Goal: Task Accomplishment & Management: Manage account settings

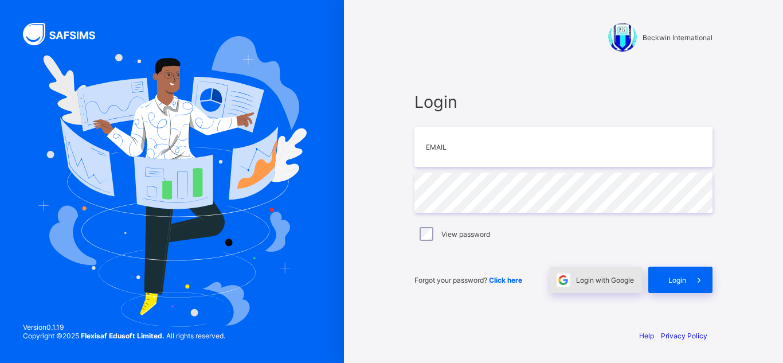
click at [589, 278] on span "Login with Google" at bounding box center [605, 280] width 58 height 9
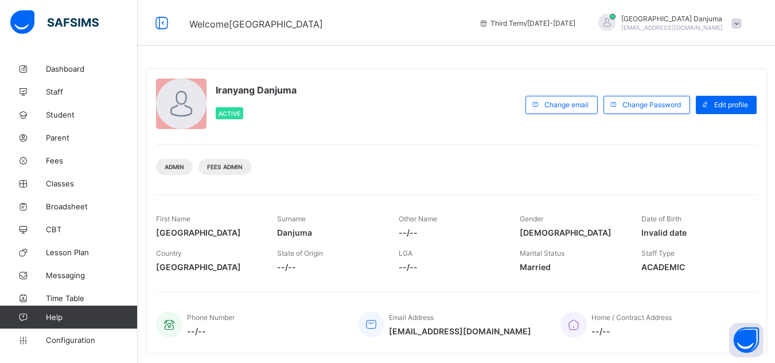
click at [740, 26] on span at bounding box center [736, 23] width 10 height 10
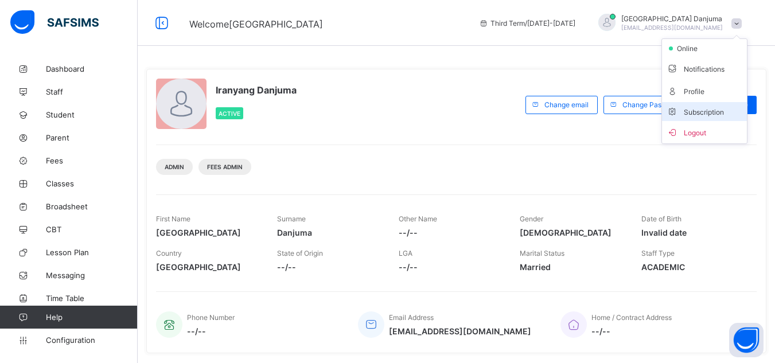
click at [698, 115] on span "Subscription" at bounding box center [694, 112] width 57 height 9
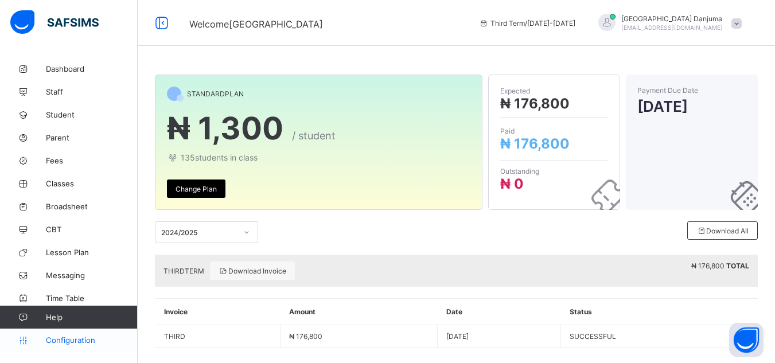
click at [77, 337] on span "Configuration" at bounding box center [91, 339] width 91 height 9
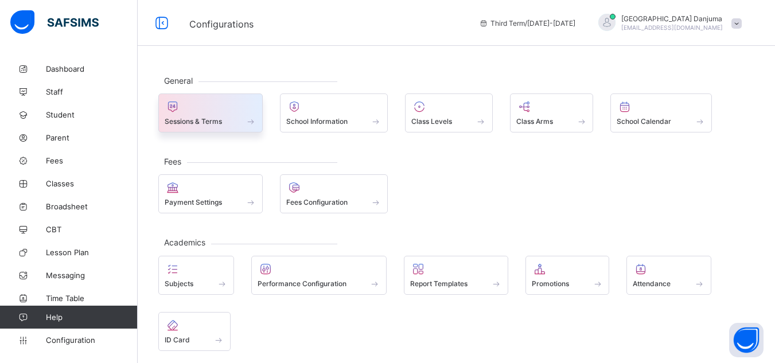
click at [227, 126] on div "Sessions & Terms" at bounding box center [211, 121] width 92 height 10
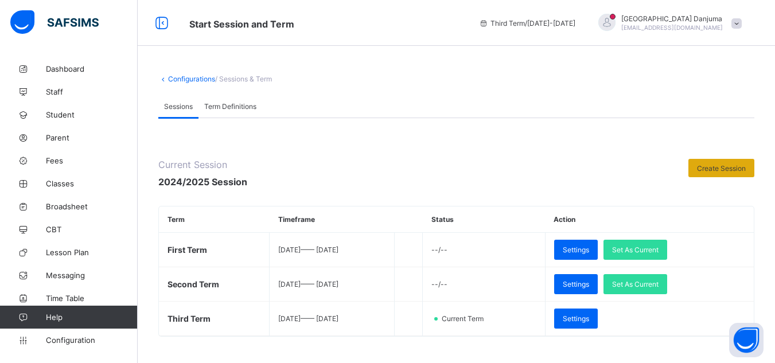
click at [726, 167] on span "Create Session" at bounding box center [721, 168] width 49 height 9
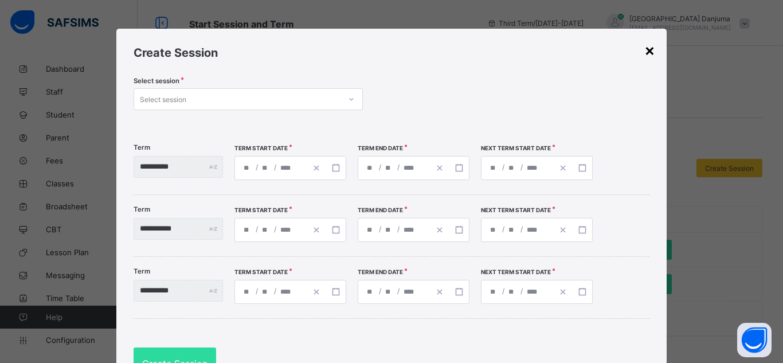
click at [646, 52] on div "×" at bounding box center [649, 49] width 11 height 19
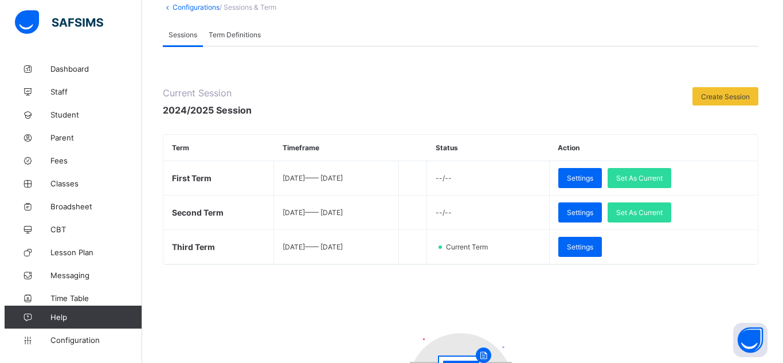
scroll to position [69, 0]
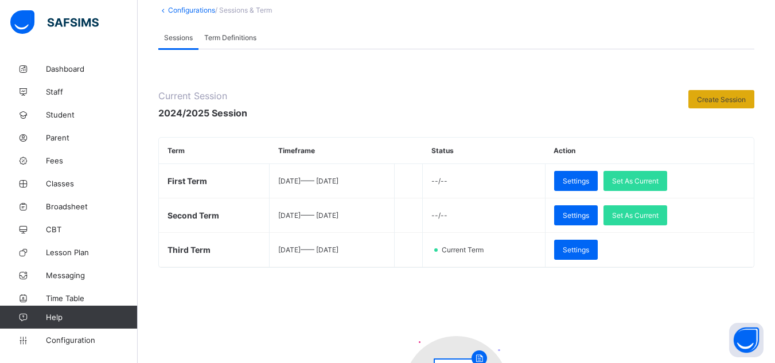
click at [738, 100] on span "Create Session" at bounding box center [721, 99] width 49 height 9
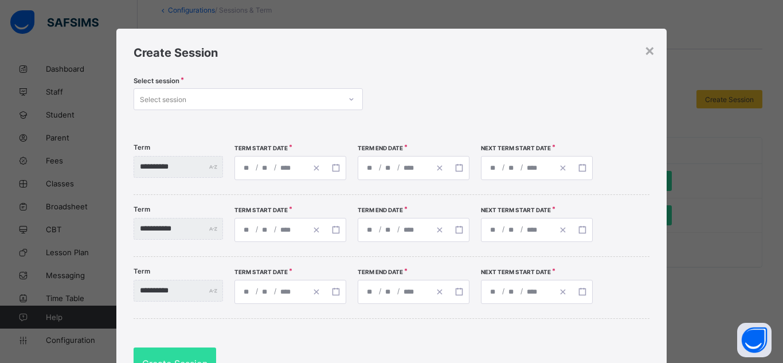
click at [246, 97] on div "Select session" at bounding box center [237, 99] width 206 height 16
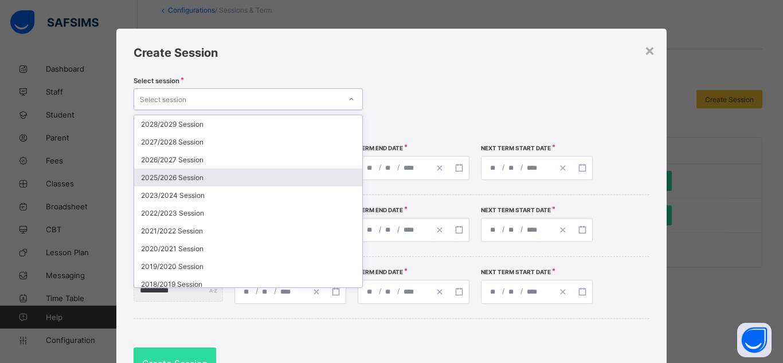
click at [195, 175] on div "2025/2026 Session" at bounding box center [248, 178] width 228 height 18
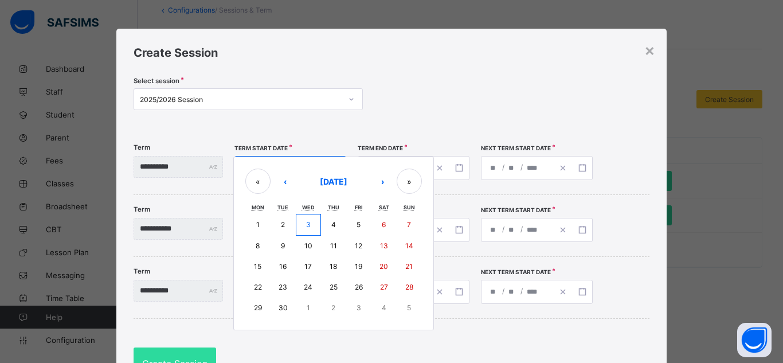
click at [267, 168] on div "/ / « ‹ September 2025 › » Mon Tue Wed Thu Fri Sat Sun 1 2 3 4 5 6 7 8 9 10 11 …" at bounding box center [291, 168] width 112 height 24
click at [260, 243] on abbr "8" at bounding box center [258, 245] width 4 height 9
type input "**********"
type input "*"
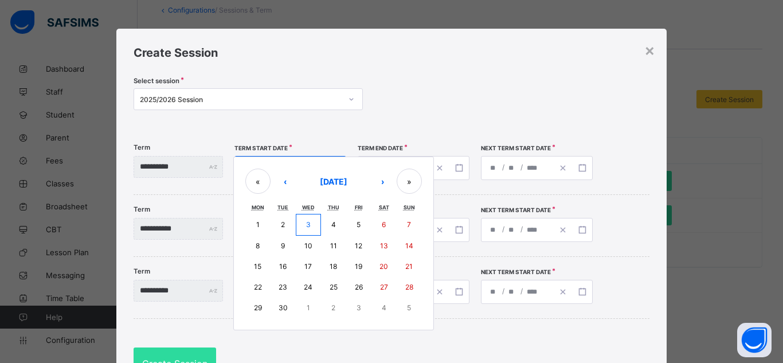
type input "****"
type input "**********"
type input "**"
type input "*"
type input "****"
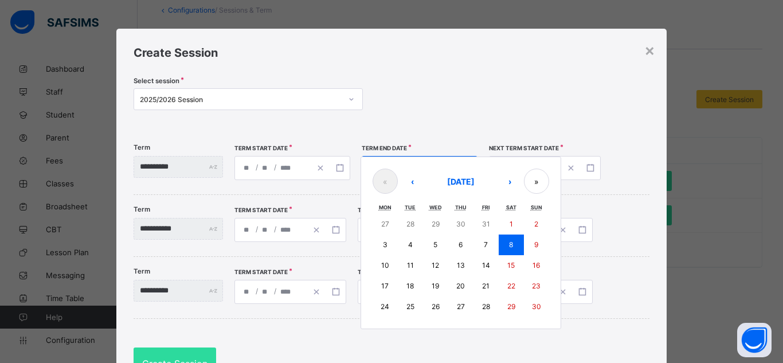
click at [395, 170] on div "**********" at bounding box center [420, 168] width 116 height 24
click at [522, 183] on button "›" at bounding box center [509, 181] width 25 height 25
click at [499, 269] on button "19" at bounding box center [486, 265] width 25 height 21
type input "**********"
type input "**"
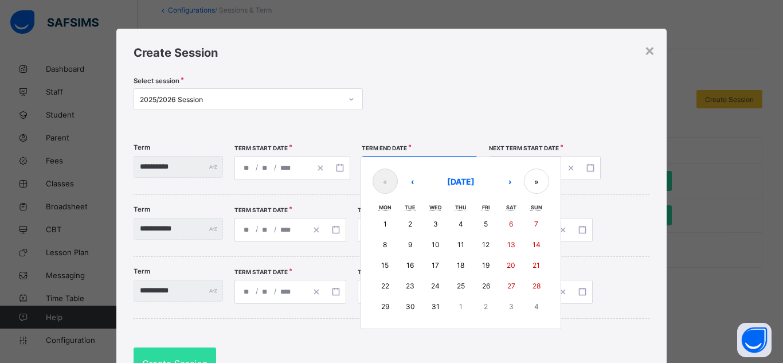
type input "**"
type input "**********"
type input "*"
type input "****"
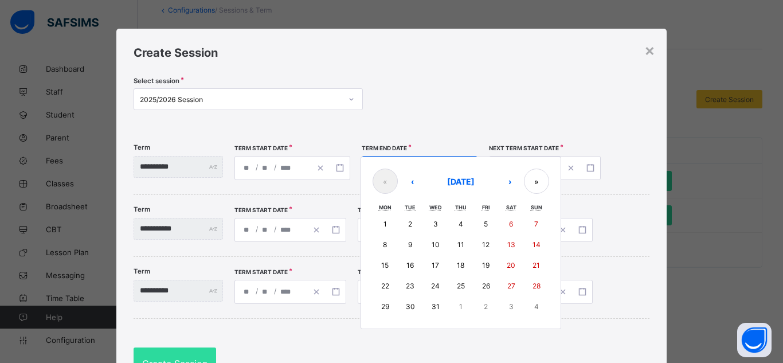
type input "**********"
type input "*"
type input "****"
type input "**********"
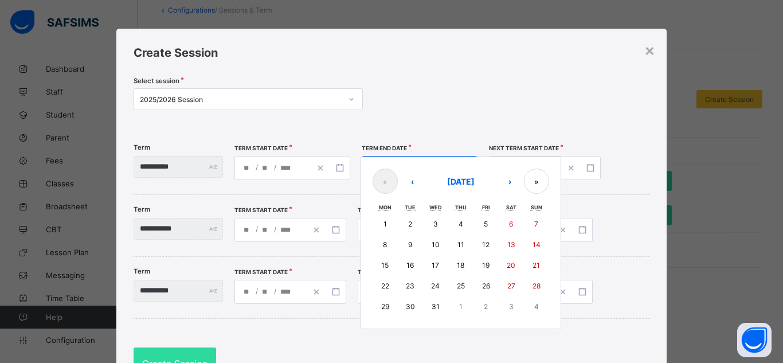
type input "*"
type input "****"
type input "**********"
type input "*"
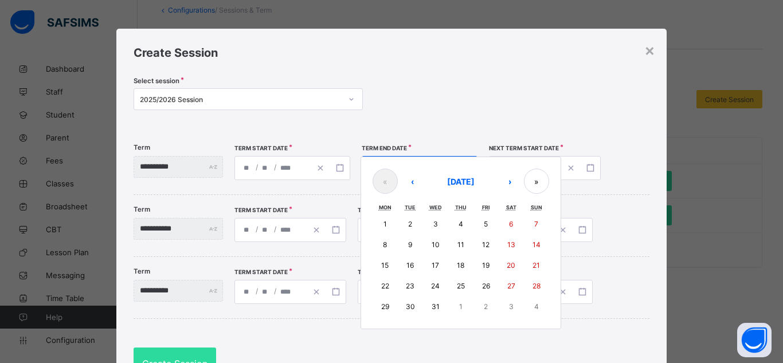
type input "**"
type input "****"
type input "**********"
type input "*"
type input "**"
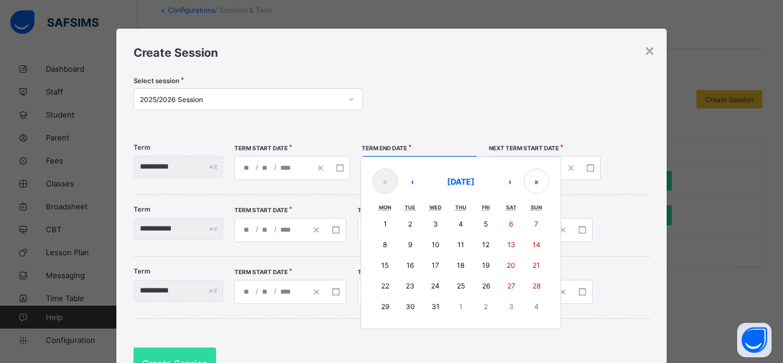
type input "****"
type input "**********"
type input "*"
type input "**"
type input "****"
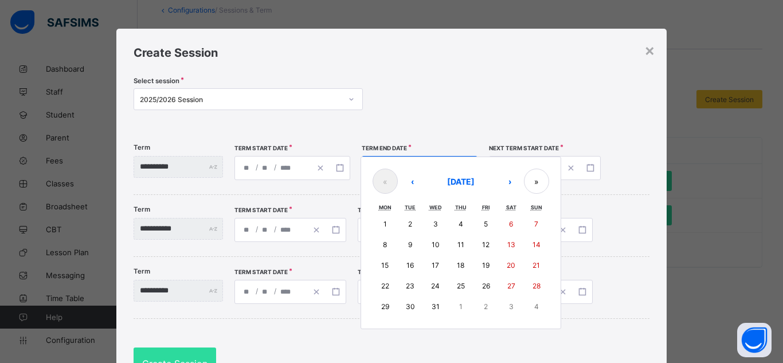
type input "**********"
type input "*"
type input "**"
type input "****"
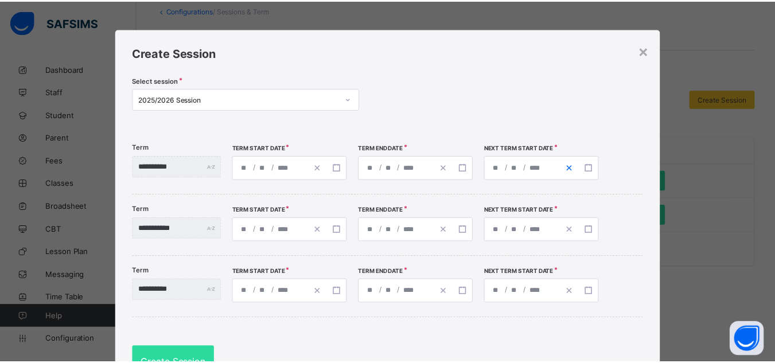
scroll to position [62, 0]
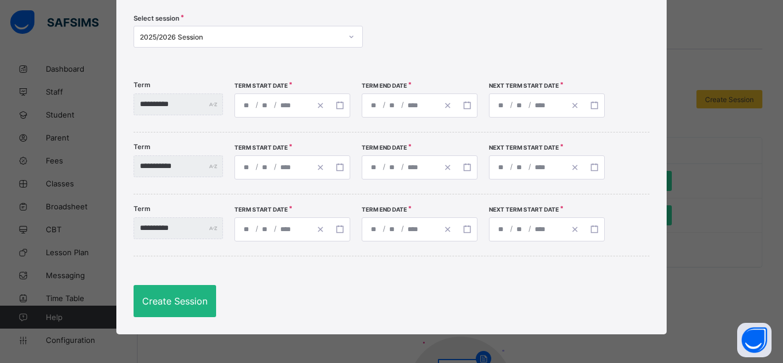
click at [181, 302] on span "Create Session" at bounding box center [174, 300] width 65 height 11
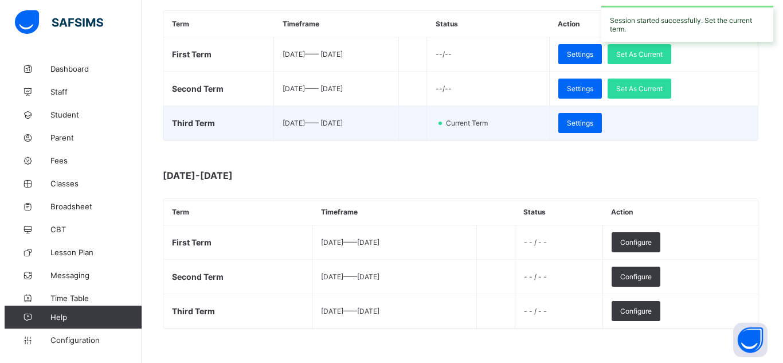
scroll to position [208, 0]
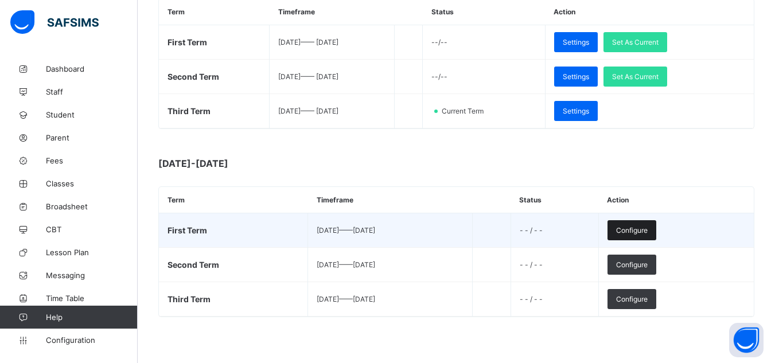
click at [647, 230] on span "Configure" at bounding box center [632, 230] width 32 height 9
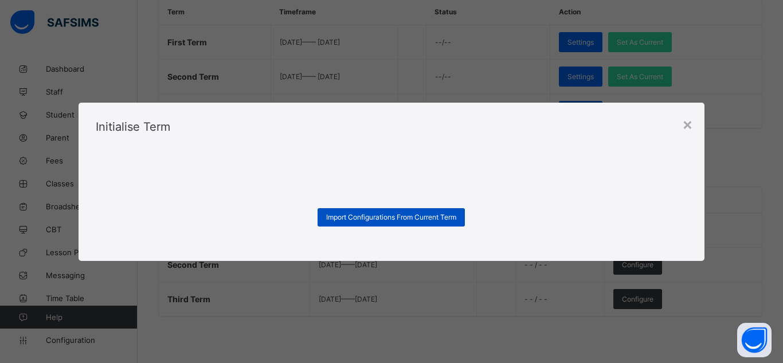
click at [453, 217] on span "Import Configurations From Current Term" at bounding box center [391, 217] width 130 height 9
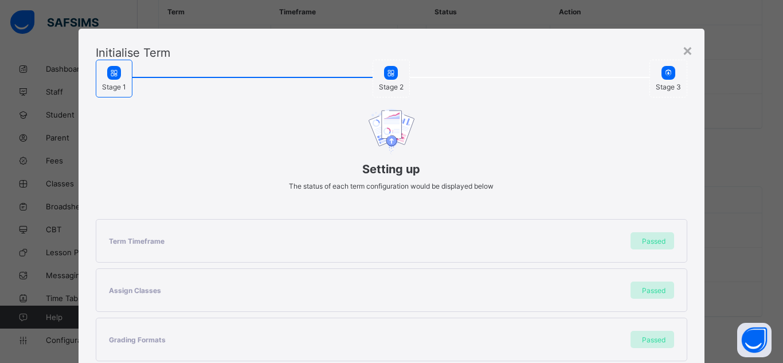
scroll to position [306, 0]
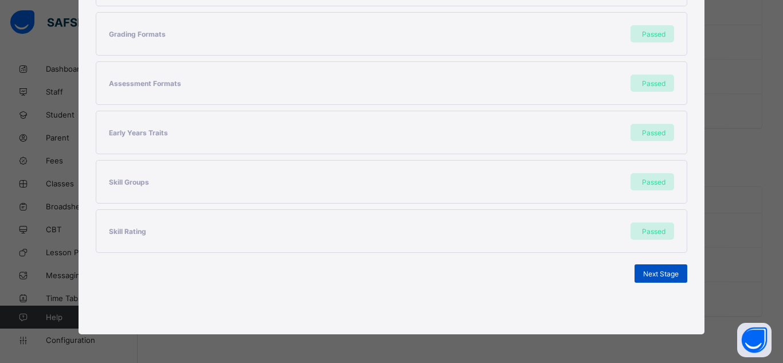
click at [646, 272] on span "Next Stage" at bounding box center [661, 273] width 36 height 9
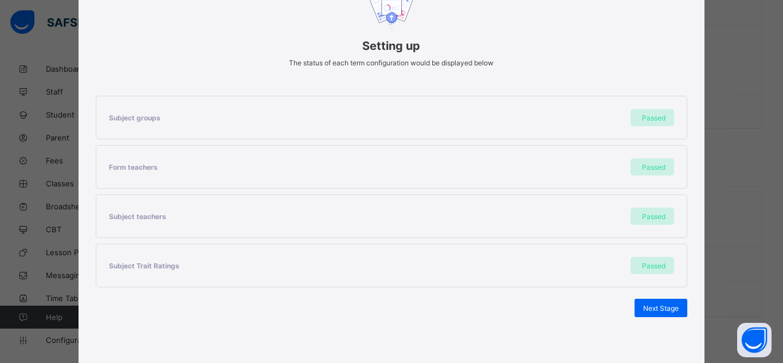
scroll to position [158, 0]
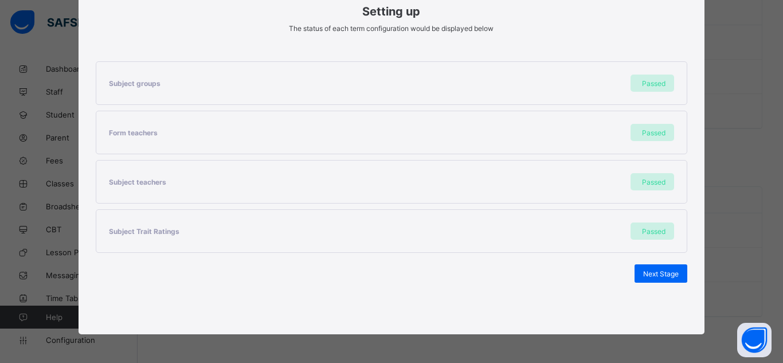
click at [646, 272] on span "Next Stage" at bounding box center [661, 273] width 36 height 9
click at [655, 275] on span "Set As Current Term" at bounding box center [647, 273] width 64 height 9
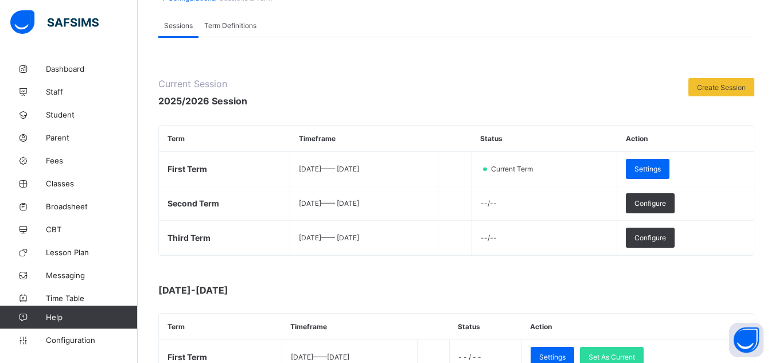
scroll to position [0, 0]
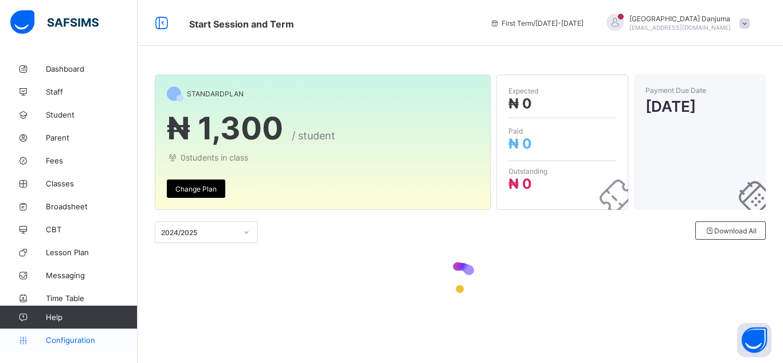
click at [79, 339] on span "Configuration" at bounding box center [91, 339] width 91 height 9
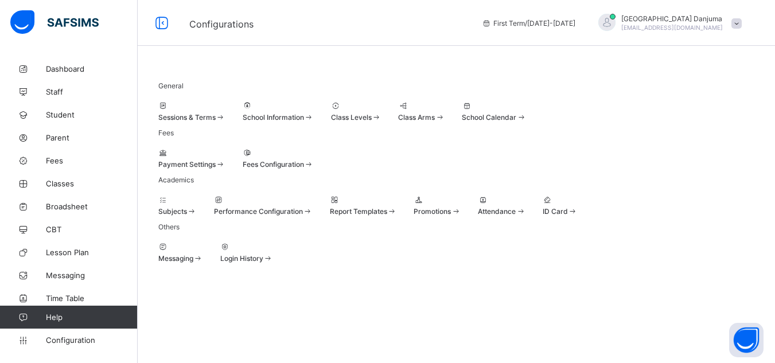
scroll to position [86, 0]
click at [451, 207] on span "Promotions" at bounding box center [431, 211] width 37 height 9
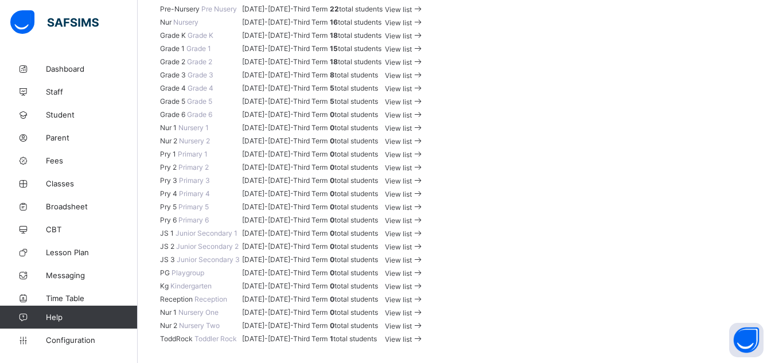
scroll to position [368, 0]
click at [412, 106] on span "View list" at bounding box center [398, 101] width 27 height 9
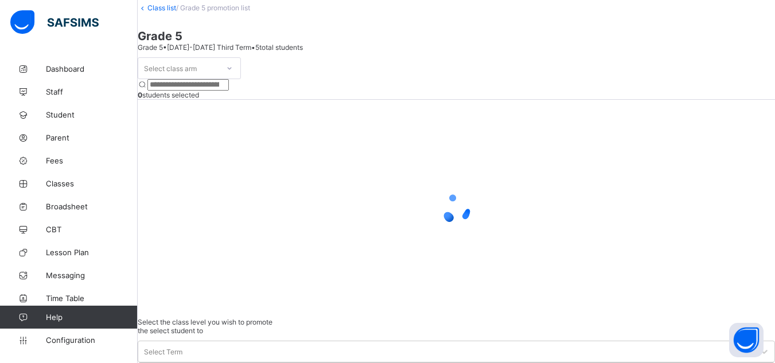
scroll to position [80, 0]
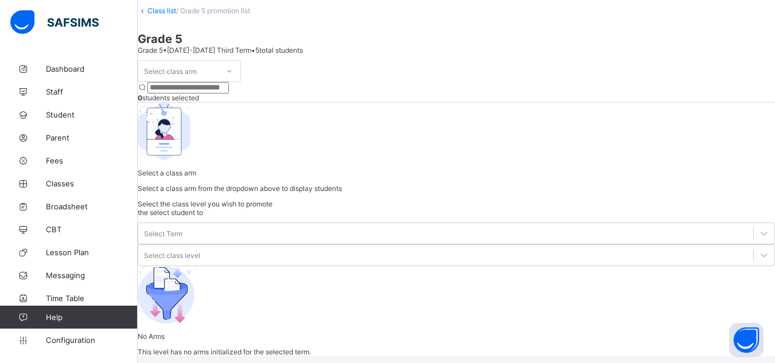
click at [216, 120] on div "Select class arm 0 students selected Select a class arm Select a class arm from…" at bounding box center [456, 126] width 637 height 132
click at [218, 79] on div "Select class arm" at bounding box center [178, 71] width 80 height 16
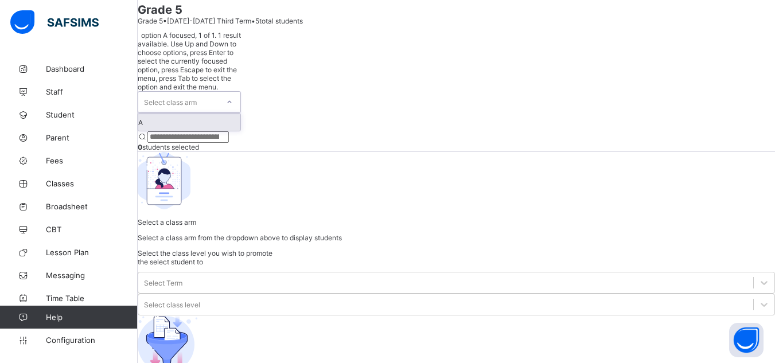
click at [198, 114] on div "A" at bounding box center [189, 122] width 102 height 17
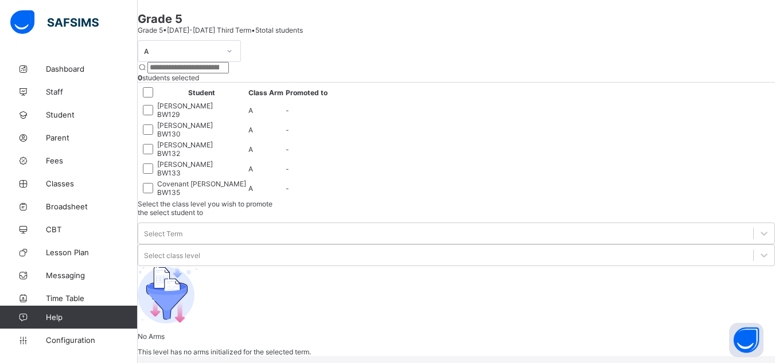
click at [155, 99] on div at bounding box center [147, 92] width 14 height 14
click at [182, 229] on div "Select Term" at bounding box center [163, 233] width 38 height 9
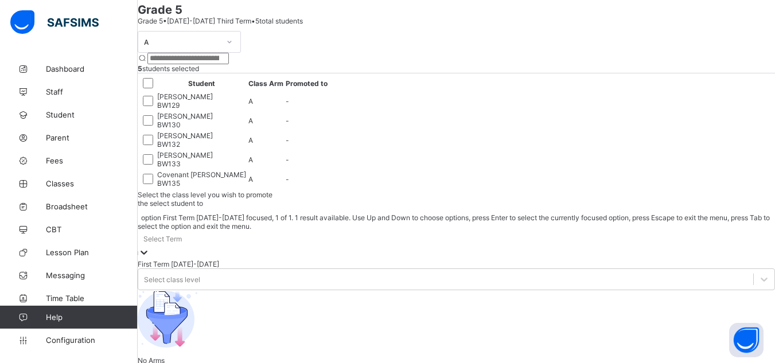
click at [599, 260] on div "First Term [DATE]-[DATE]" at bounding box center [456, 264] width 637 height 9
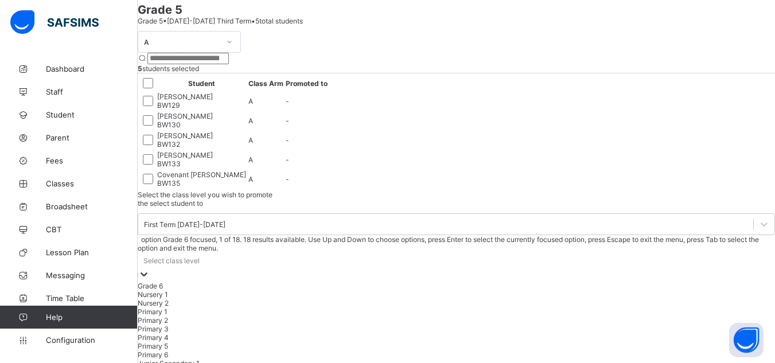
click at [200, 256] on div "Select class level" at bounding box center [171, 260] width 56 height 9
click at [694, 350] on div "Primary 6" at bounding box center [456, 354] width 637 height 9
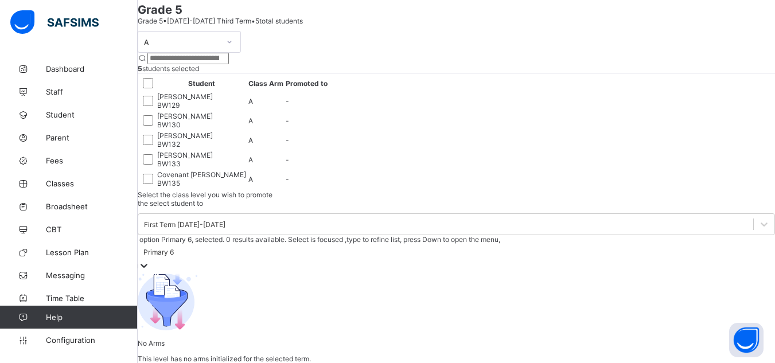
click at [685, 190] on div "Select the class level you wish to promote the select student to First Term [DA…" at bounding box center [456, 276] width 637 height 173
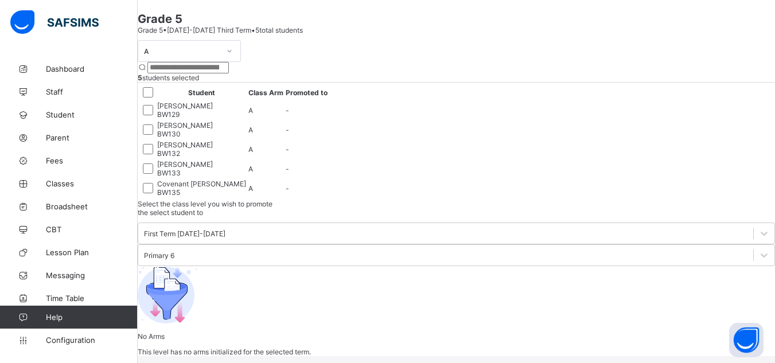
scroll to position [86, 0]
click at [516, 184] on div "A 5 students selected Student Class Arm Promoted to [PERSON_NAME] BW129 A - [PE…" at bounding box center [456, 119] width 637 height 159
click at [522, 187] on div "A 5 students selected Student Class Arm Promoted to [PERSON_NAME] BW129 A - [PE…" at bounding box center [456, 119] width 637 height 159
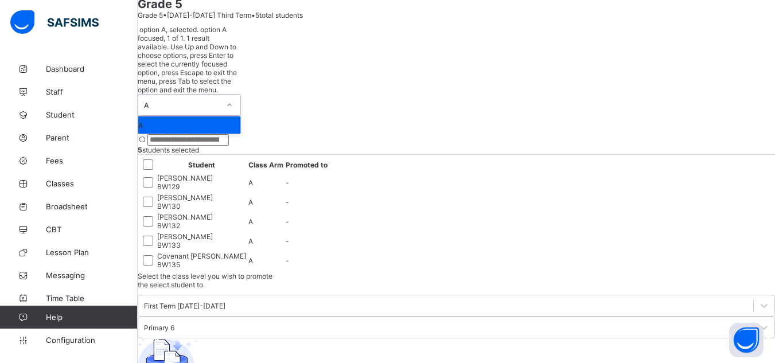
click at [204, 101] on div "A" at bounding box center [182, 105] width 76 height 9
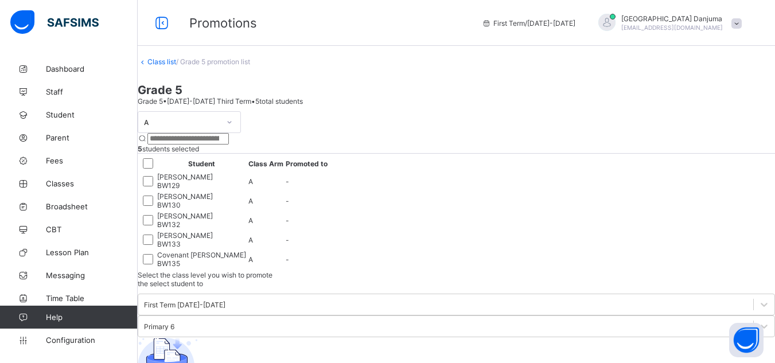
click at [176, 66] on link "Class list" at bounding box center [161, 61] width 29 height 9
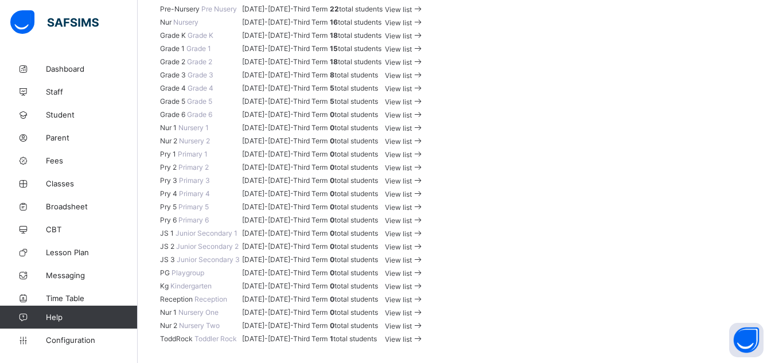
scroll to position [272, 0]
click at [412, 53] on span "View list" at bounding box center [398, 49] width 27 height 9
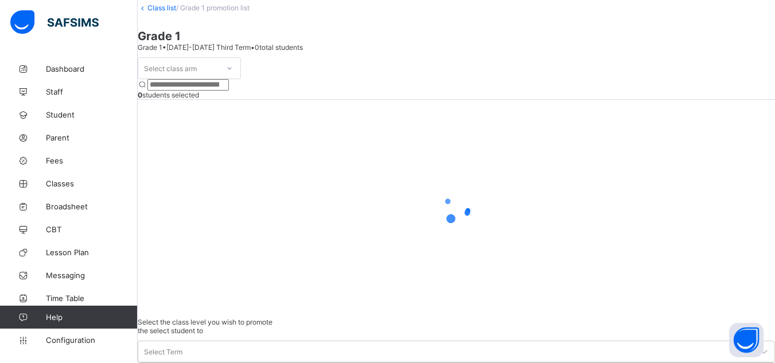
scroll to position [80, 0]
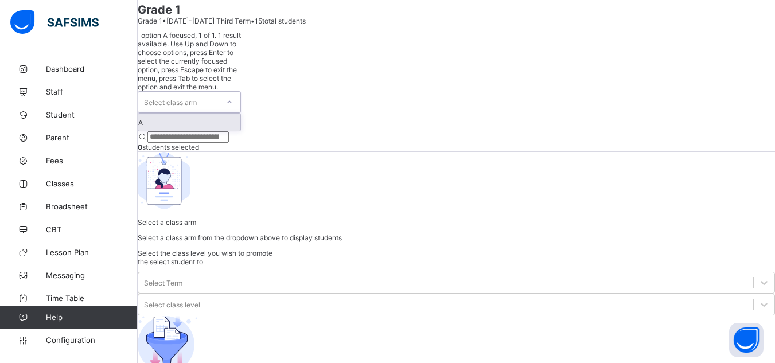
click at [197, 91] on div "Select class arm" at bounding box center [170, 102] width 53 height 22
click at [192, 114] on div "A" at bounding box center [189, 122] width 102 height 17
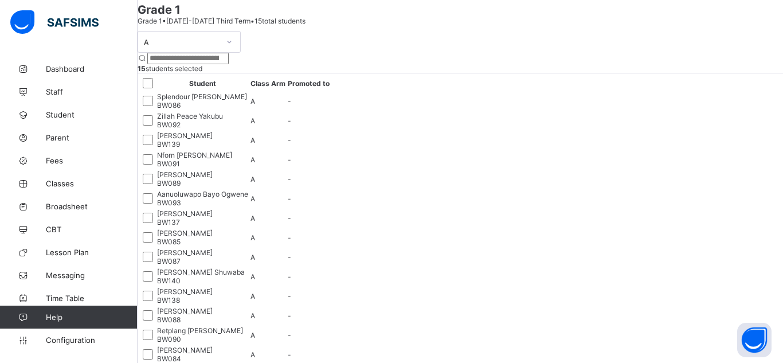
scroll to position [68, 0]
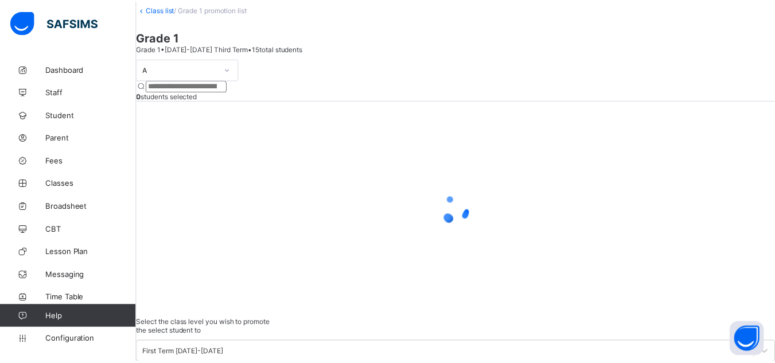
scroll to position [80, 0]
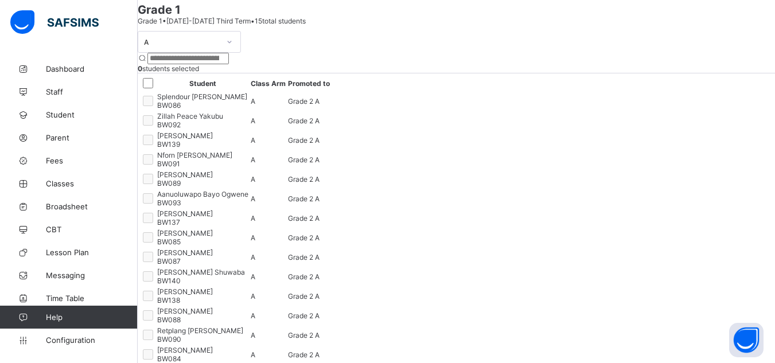
scroll to position [0, 0]
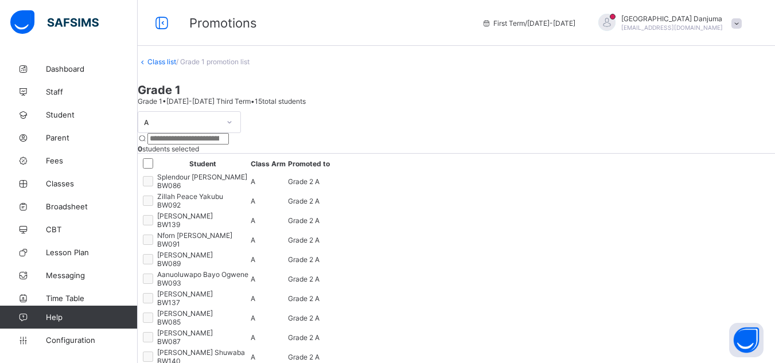
click at [741, 27] on span at bounding box center [736, 23] width 10 height 10
click at [714, 113] on span "Subscription" at bounding box center [694, 112] width 57 height 9
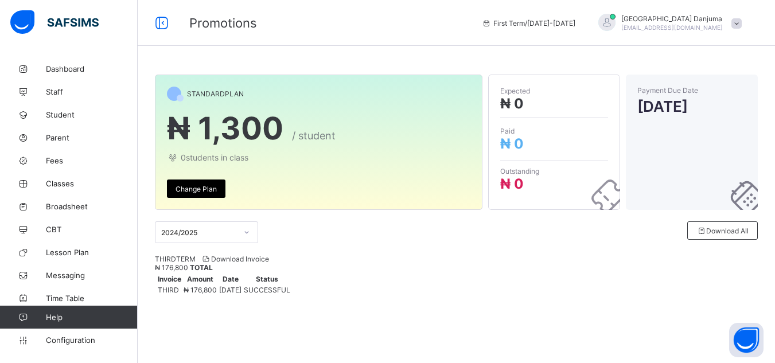
scroll to position [14, 0]
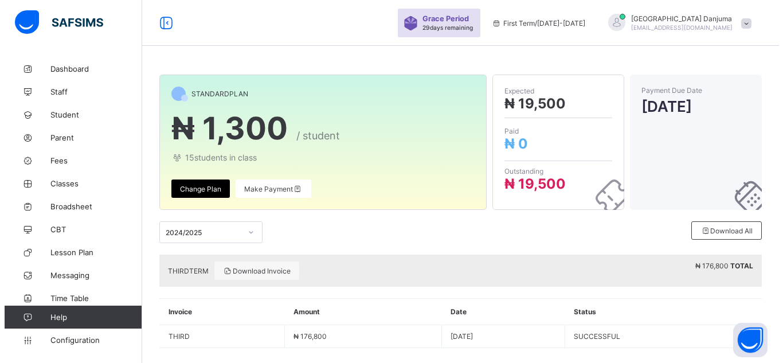
scroll to position [14, 0]
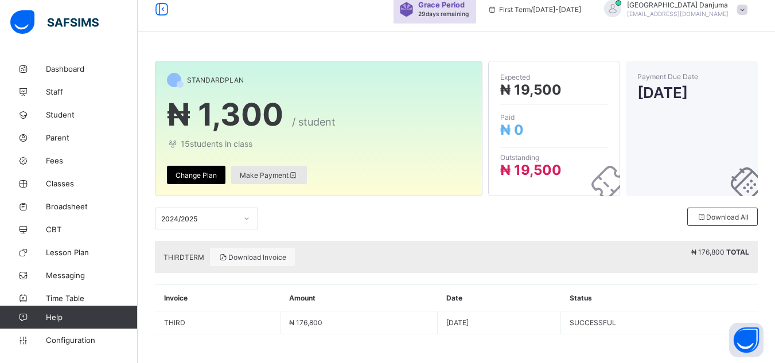
click at [266, 176] on span "Make Payment" at bounding box center [269, 175] width 58 height 9
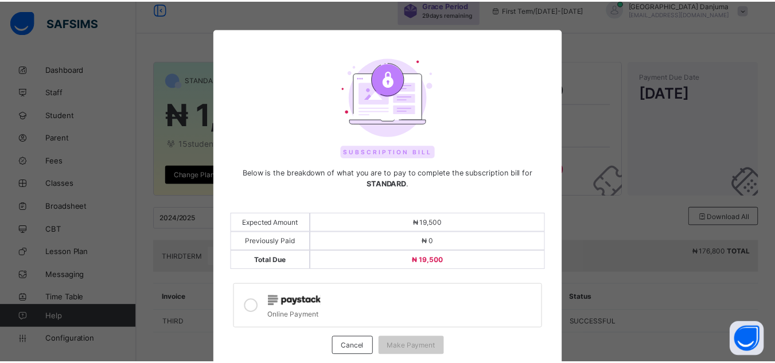
scroll to position [68, 0]
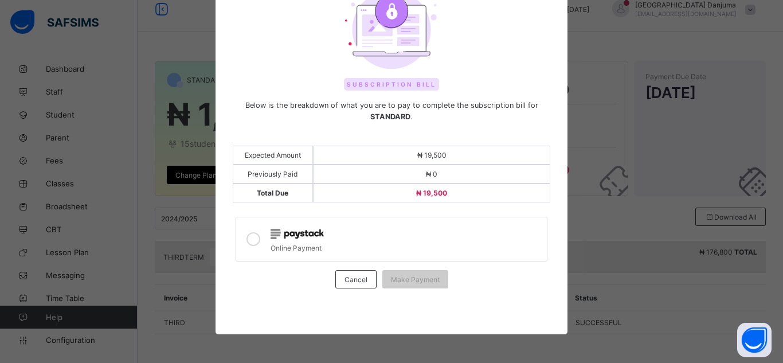
click at [247, 237] on icon at bounding box center [254, 239] width 14 height 14
click at [359, 283] on span "Cancel" at bounding box center [356, 279] width 23 height 9
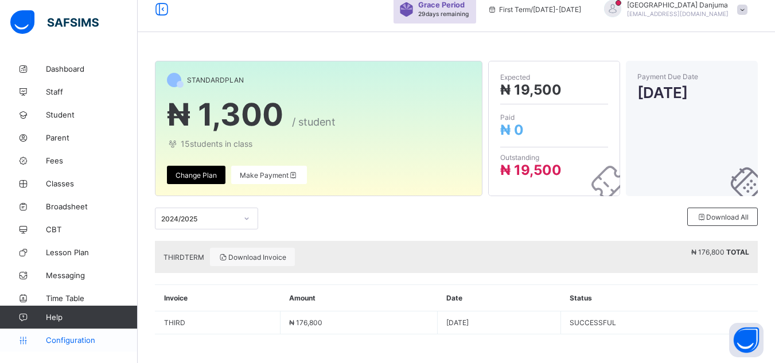
click at [74, 345] on link "Configuration" at bounding box center [68, 340] width 137 height 23
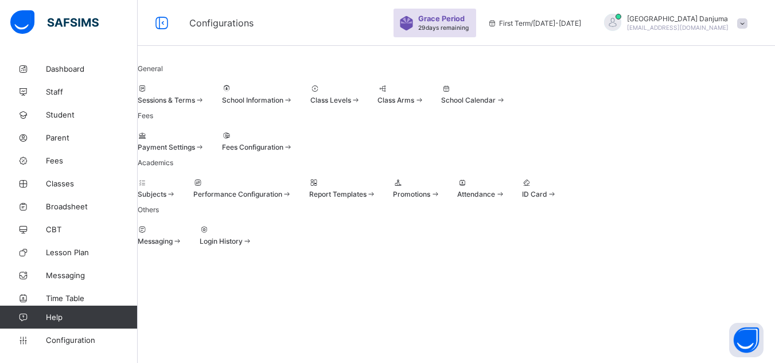
click at [430, 198] on span "Promotions" at bounding box center [411, 194] width 37 height 9
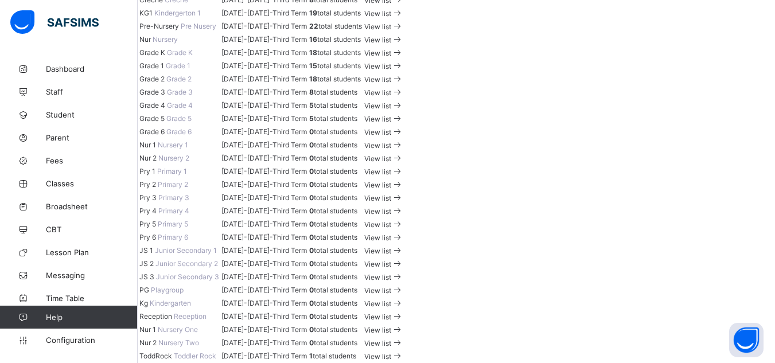
scroll to position [290, 0]
click at [391, 84] on span "View list" at bounding box center [377, 79] width 27 height 9
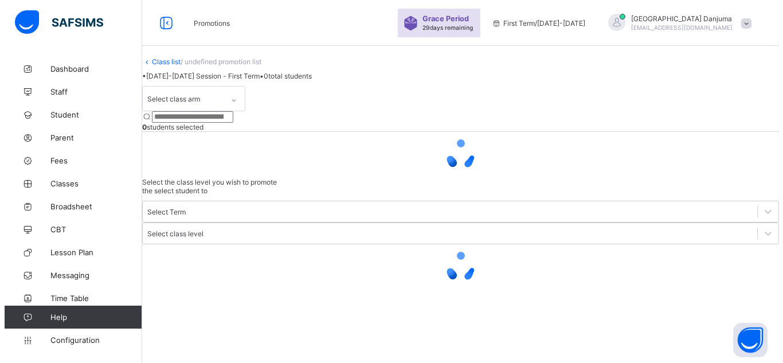
scroll to position [54, 0]
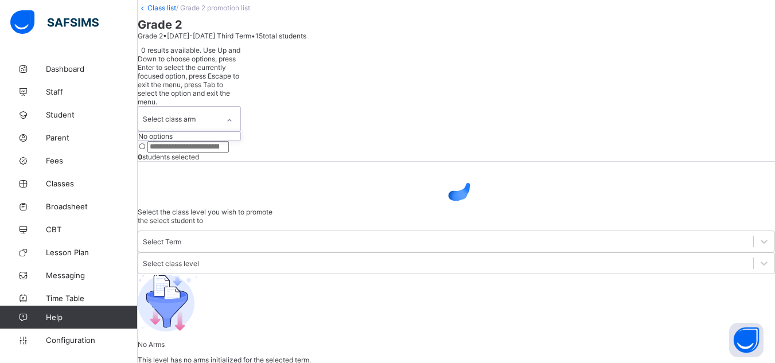
click at [196, 116] on div "Select class arm" at bounding box center [169, 119] width 53 height 22
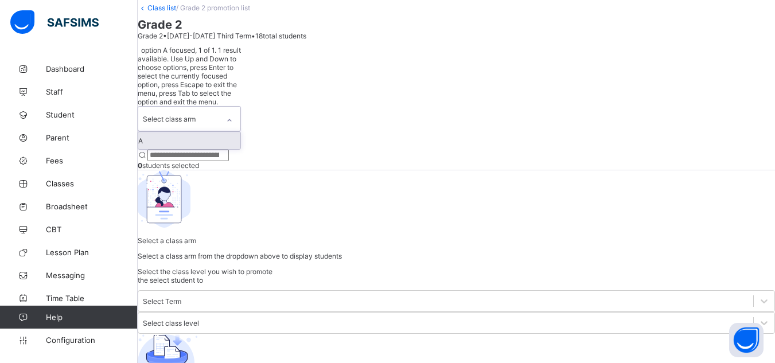
click at [194, 145] on div "A" at bounding box center [189, 140] width 102 height 17
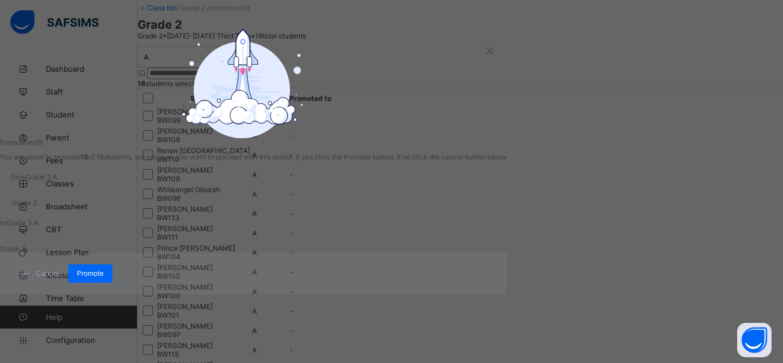
scroll to position [68, 0]
click at [104, 278] on span "Promote" at bounding box center [90, 273] width 27 height 9
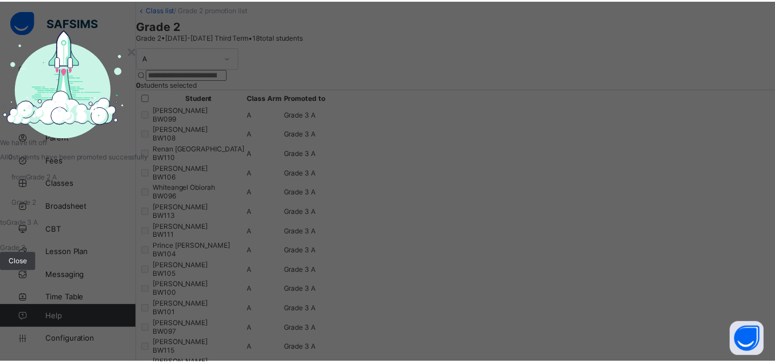
scroll to position [54, 0]
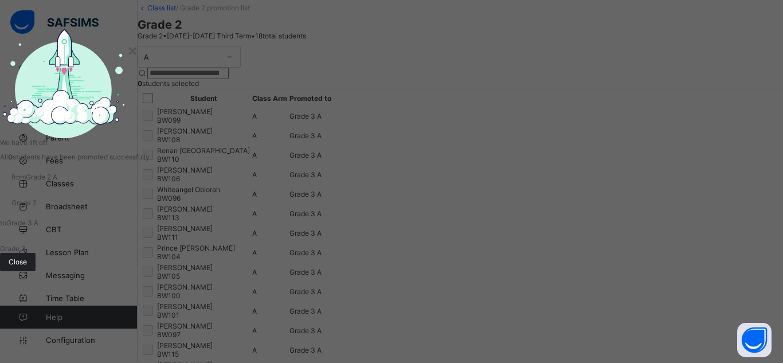
click at [27, 266] on span "Close" at bounding box center [18, 261] width 18 height 9
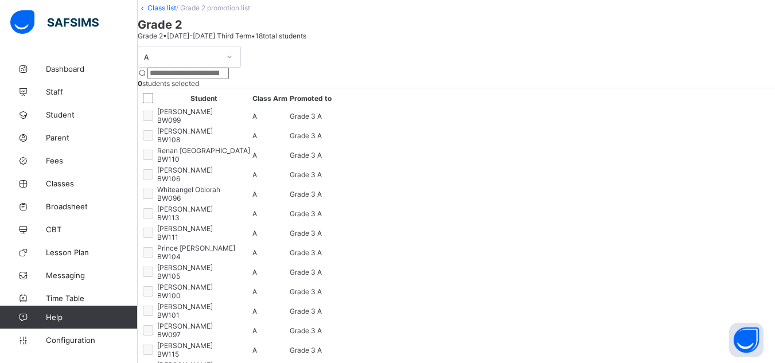
click at [176, 12] on link "Class list" at bounding box center [161, 7] width 29 height 9
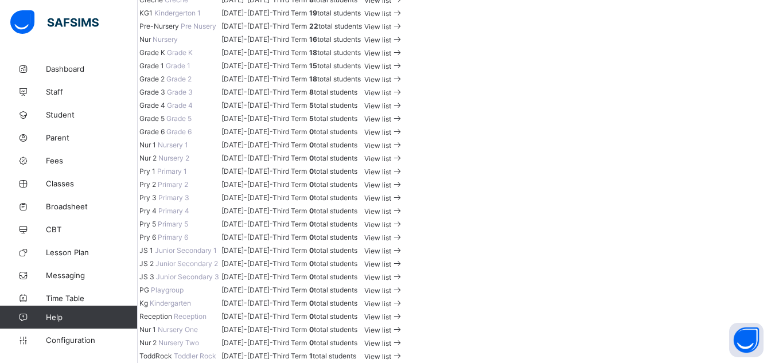
scroll to position [363, 0]
click at [403, 97] on span at bounding box center [397, 92] width 12 height 9
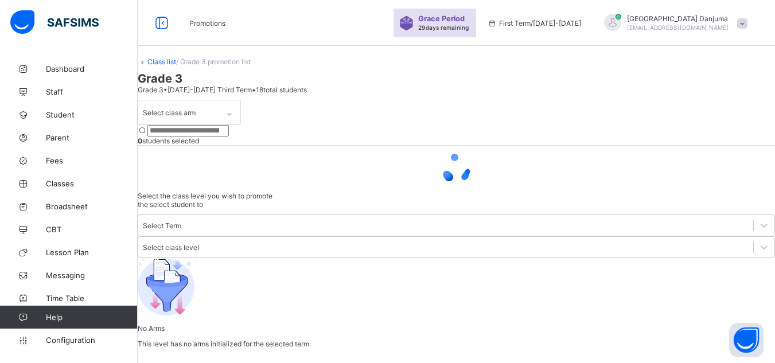
scroll to position [80, 0]
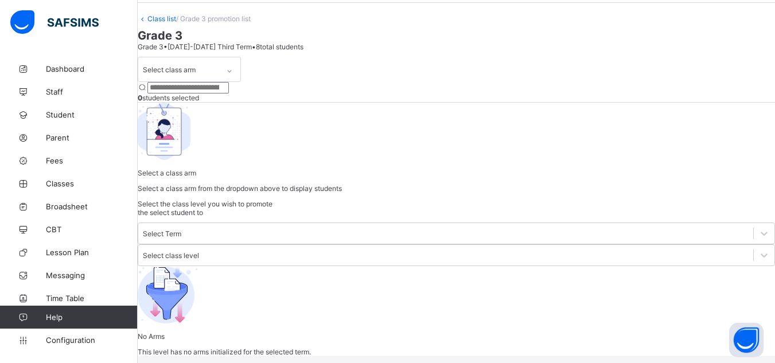
click at [218, 81] on div "Select class arm" at bounding box center [178, 69] width 80 height 24
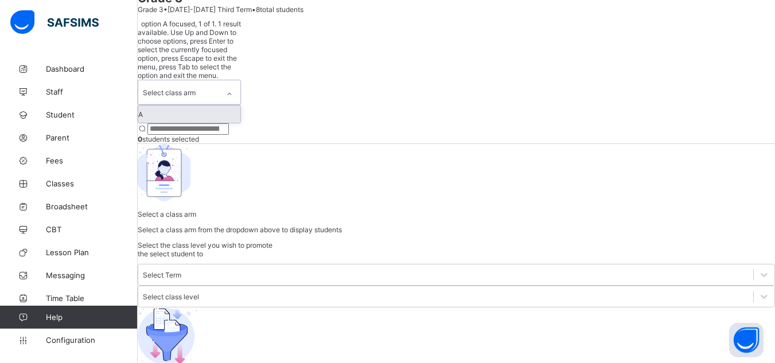
click at [198, 113] on div "A" at bounding box center [189, 113] width 102 height 17
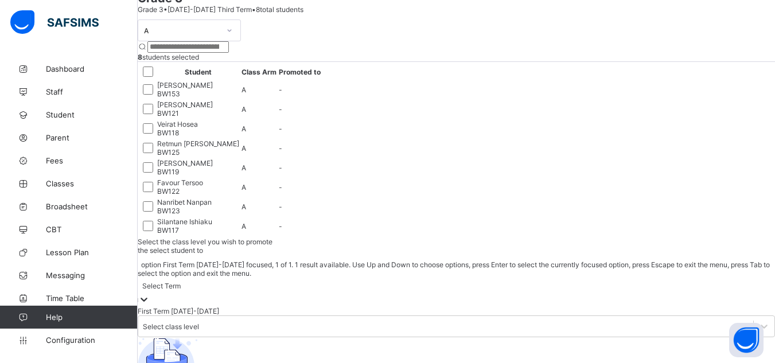
click at [181, 282] on div "Select Term" at bounding box center [161, 286] width 38 height 9
click at [589, 307] on div "First Term [DATE]-[DATE]" at bounding box center [456, 311] width 637 height 9
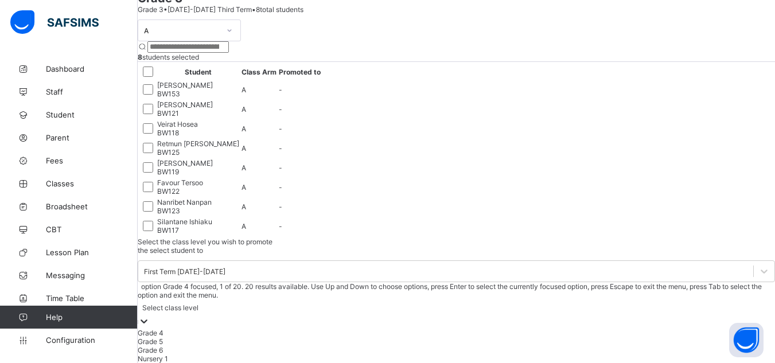
click at [198, 303] on div "Select class level" at bounding box center [170, 307] width 56 height 9
click at [693, 329] on div "Grade 4" at bounding box center [456, 333] width 637 height 9
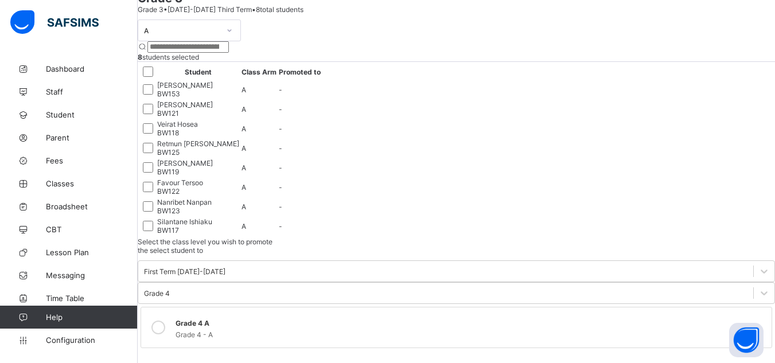
click at [170, 316] on div at bounding box center [158, 327] width 23 height 23
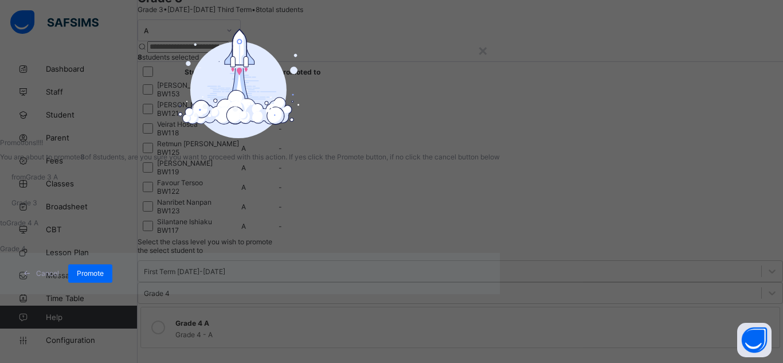
scroll to position [68, 0]
click at [104, 278] on span "Promote" at bounding box center [90, 273] width 27 height 9
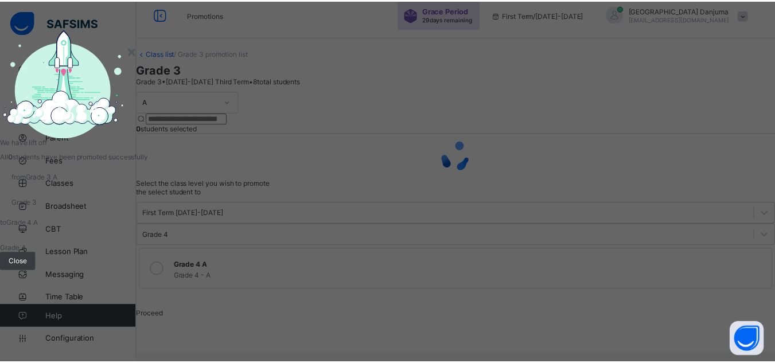
scroll to position [80, 0]
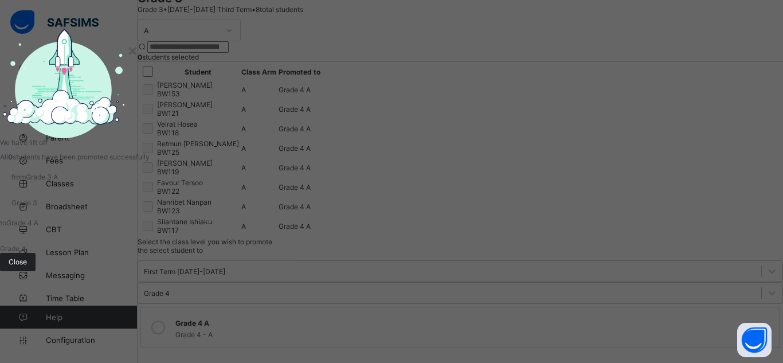
click at [27, 266] on span "Close" at bounding box center [18, 261] width 18 height 9
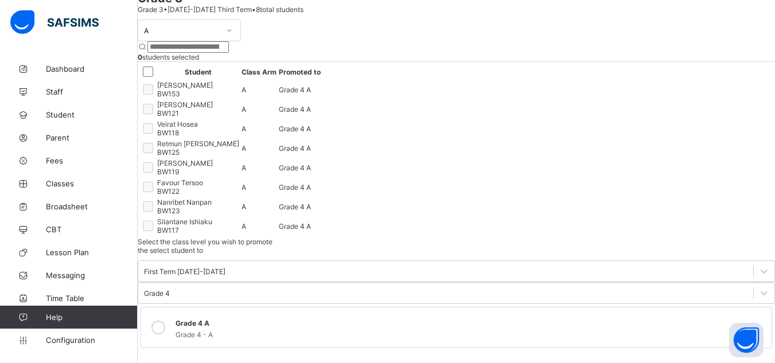
scroll to position [0, 0]
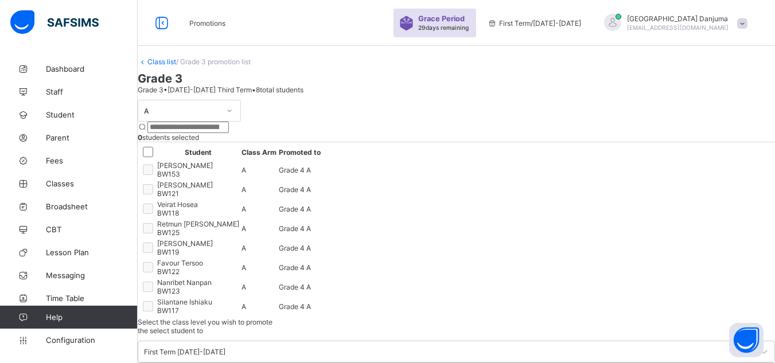
click at [175, 66] on link "Class list" at bounding box center [161, 61] width 29 height 9
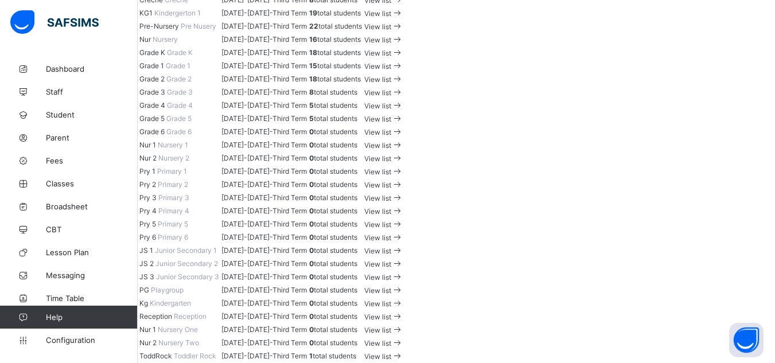
scroll to position [393, 0]
click at [391, 110] on span "View list" at bounding box center [377, 105] width 27 height 9
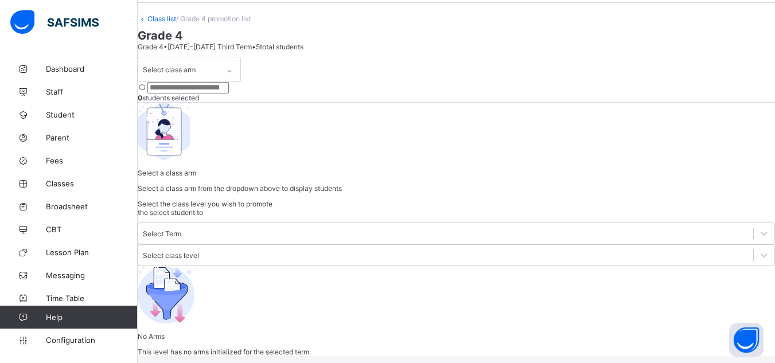
scroll to position [80, 0]
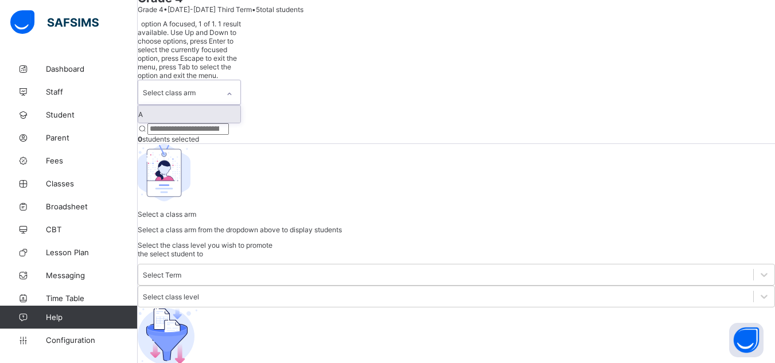
click at [214, 97] on div "Select class arm" at bounding box center [189, 92] width 103 height 25
click at [202, 118] on div "A" at bounding box center [189, 113] width 102 height 17
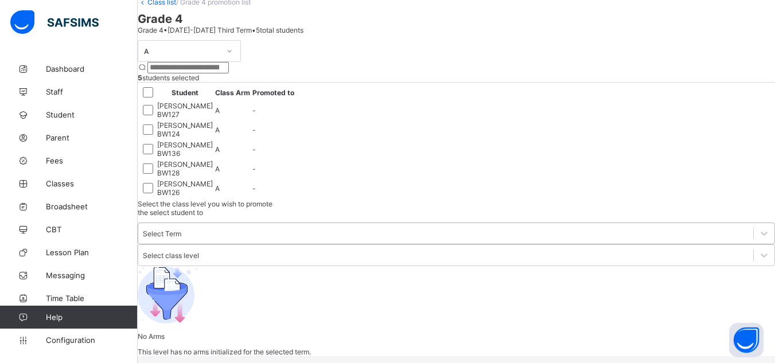
click at [599, 225] on div "Select Term" at bounding box center [445, 233] width 615 height 16
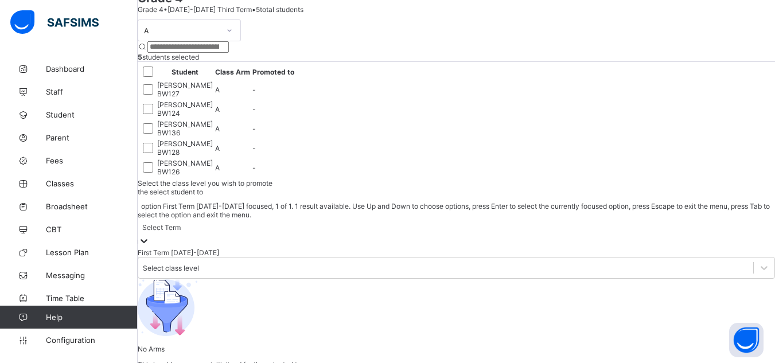
click at [599, 248] on div "First Term [DATE]-[DATE]" at bounding box center [456, 252] width 637 height 9
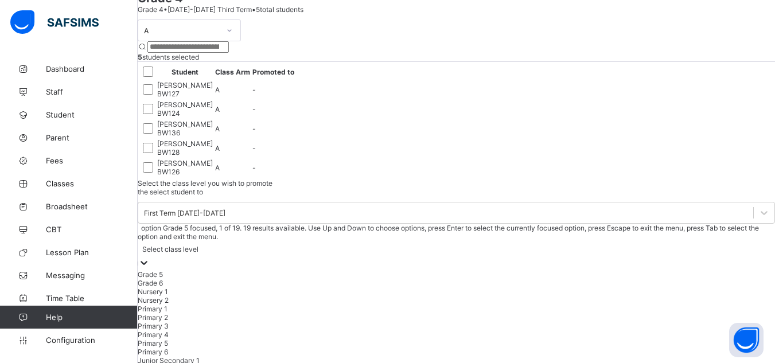
click at [198, 245] on div "Select class level" at bounding box center [170, 249] width 56 height 9
click at [697, 270] on div "Grade 5" at bounding box center [456, 274] width 637 height 9
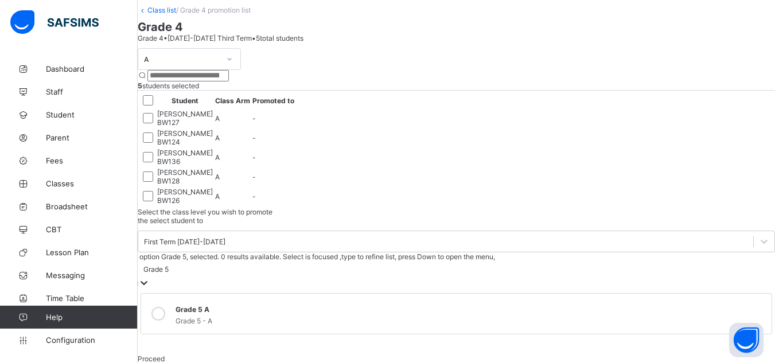
click at [170, 302] on div at bounding box center [158, 313] width 23 height 23
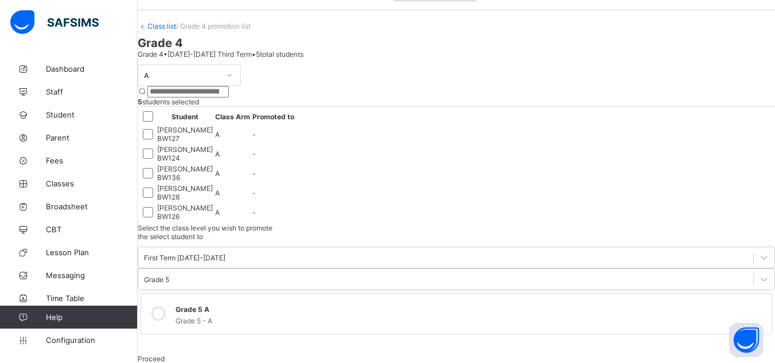
click at [647, 354] on div "Proceed" at bounding box center [456, 358] width 637 height 9
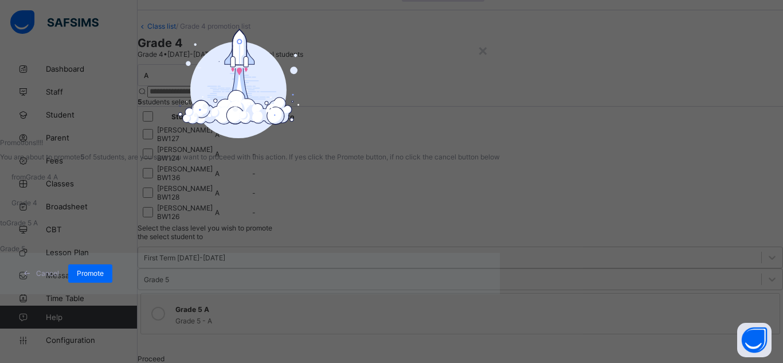
scroll to position [68, 0]
click at [104, 278] on span "Promote" at bounding box center [90, 273] width 27 height 9
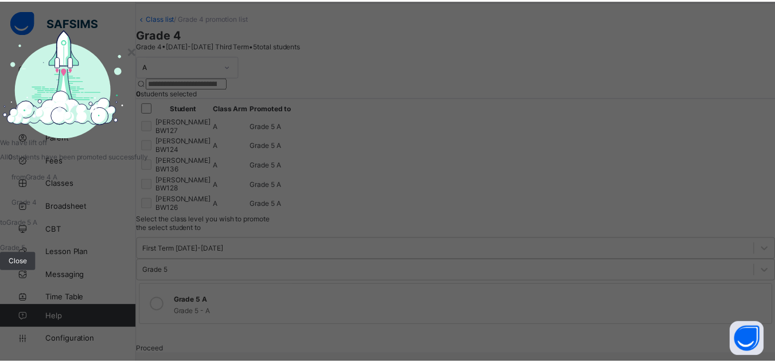
scroll to position [80, 0]
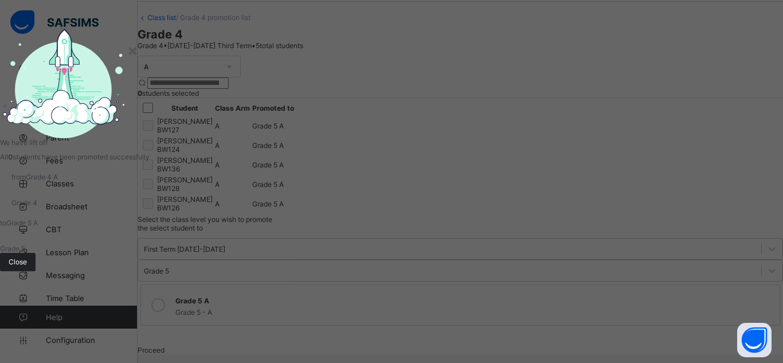
click at [27, 266] on span "Close" at bounding box center [18, 261] width 18 height 9
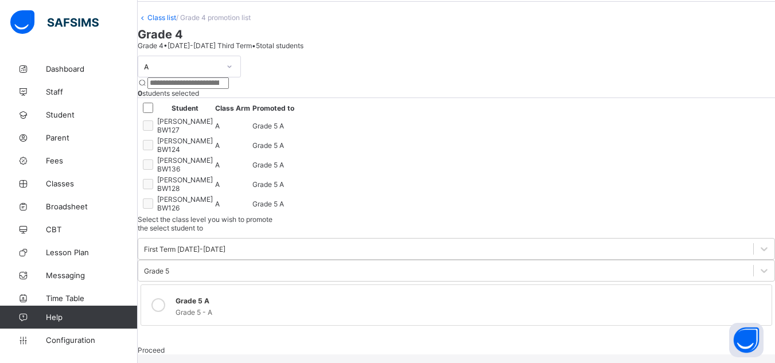
scroll to position [0, 0]
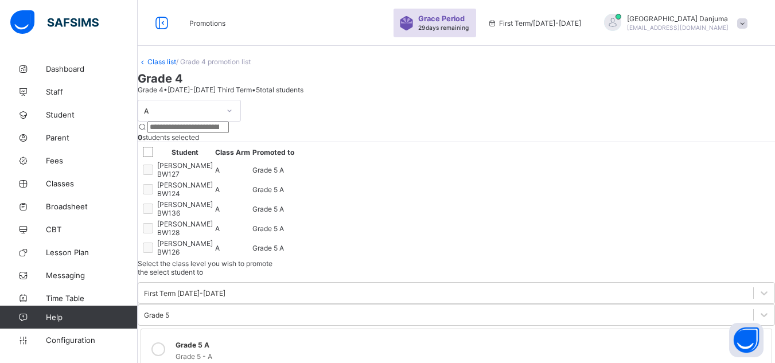
click at [173, 66] on link "Class list" at bounding box center [161, 61] width 29 height 9
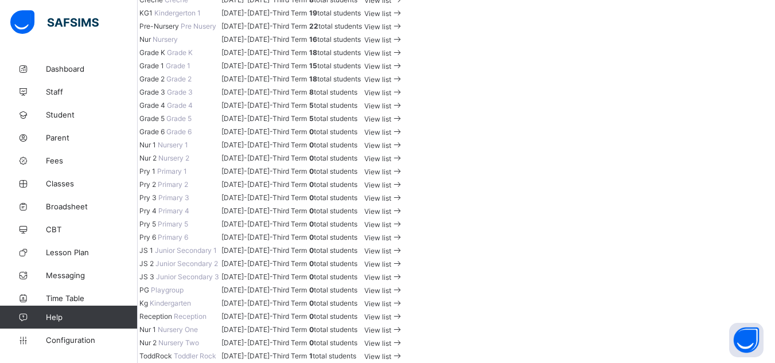
scroll to position [1182, 0]
click at [391, 352] on span "View list" at bounding box center [377, 356] width 27 height 9
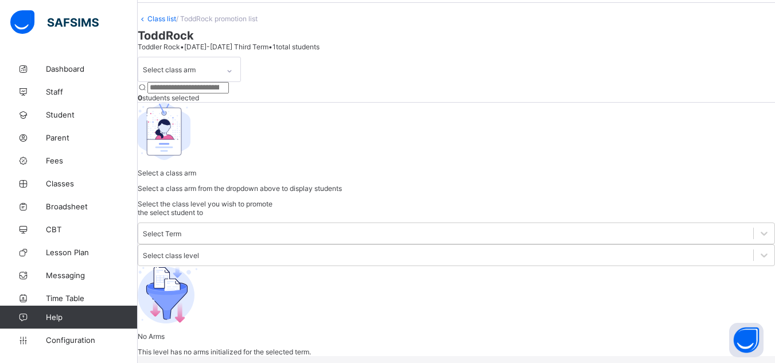
scroll to position [80, 0]
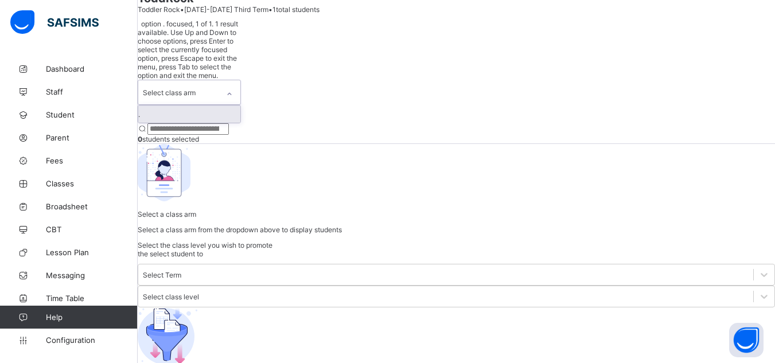
click at [194, 87] on div "Select class arm" at bounding box center [169, 92] width 53 height 22
click at [181, 114] on div "." at bounding box center [189, 113] width 102 height 17
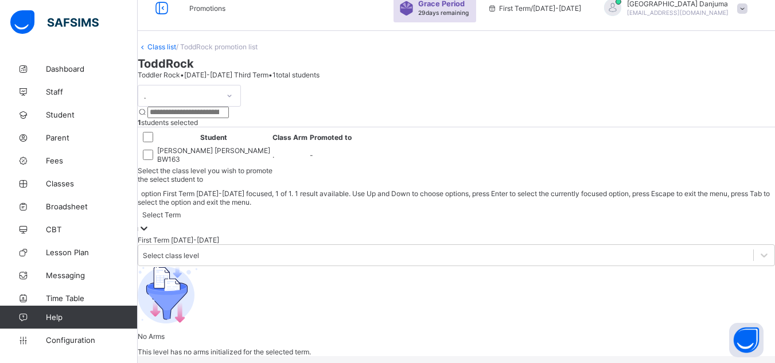
click at [181, 210] on div "Select Term" at bounding box center [161, 214] width 38 height 9
click at [583, 236] on div "First Term [DATE]-[DATE]" at bounding box center [456, 240] width 637 height 9
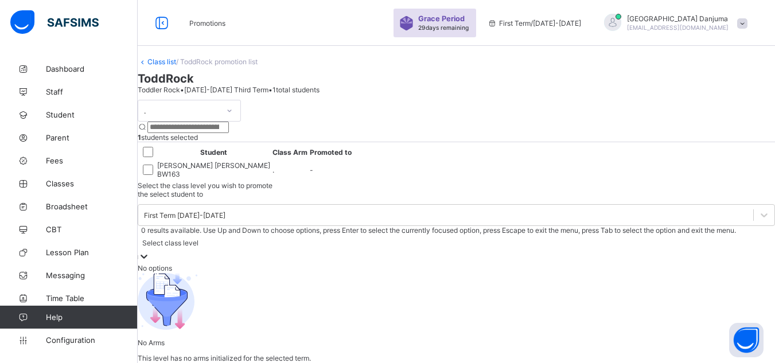
click at [198, 239] on div "Select class level" at bounding box center [170, 243] width 56 height 9
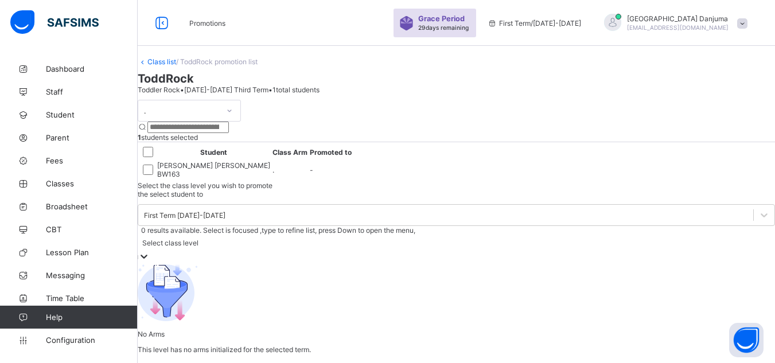
click at [198, 239] on div "Select class level" at bounding box center [170, 243] width 56 height 9
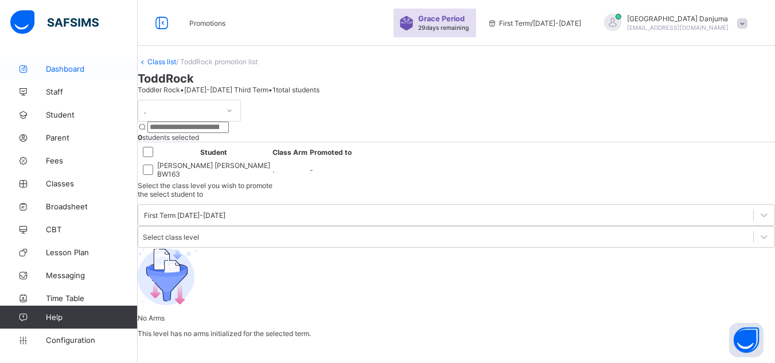
click at [69, 66] on span "Dashboard" at bounding box center [92, 68] width 92 height 9
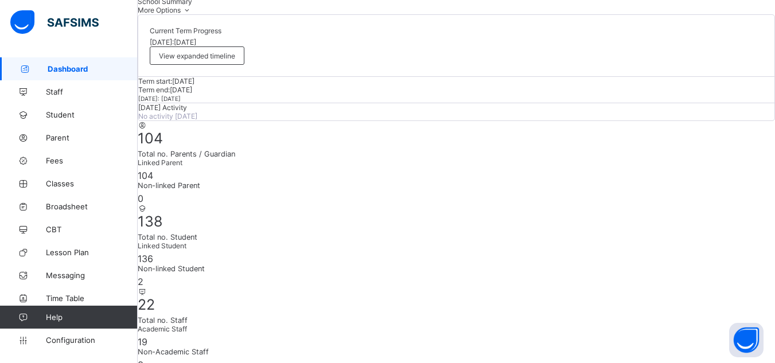
scroll to position [87, 0]
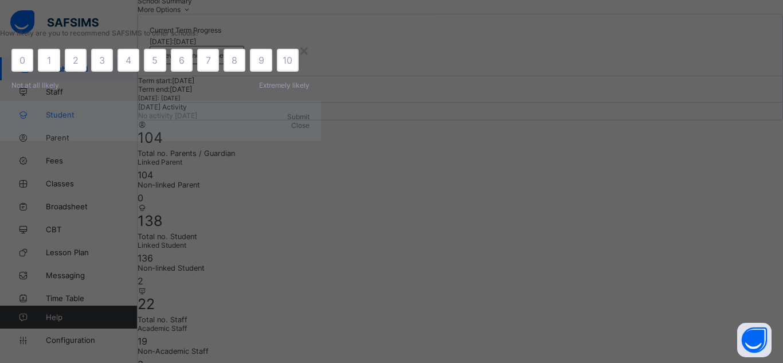
click at [66, 113] on div "× How likely are you to recommend SAFSIMS to other schools? 0 1 2 3 4 5 6 7 8 9…" at bounding box center [391, 181] width 783 height 363
click at [310, 60] on div "×" at bounding box center [304, 49] width 11 height 19
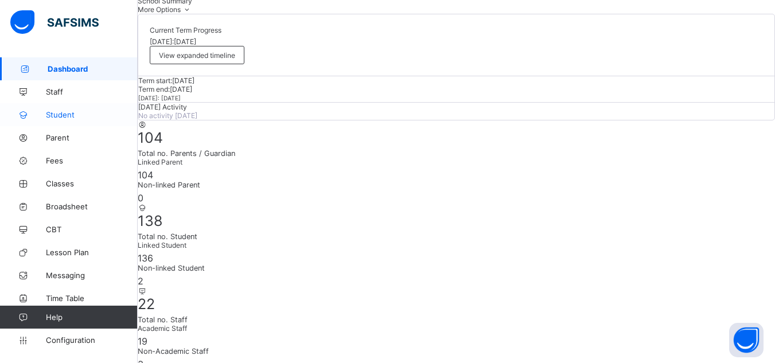
click at [67, 114] on span "Student" at bounding box center [92, 114] width 92 height 9
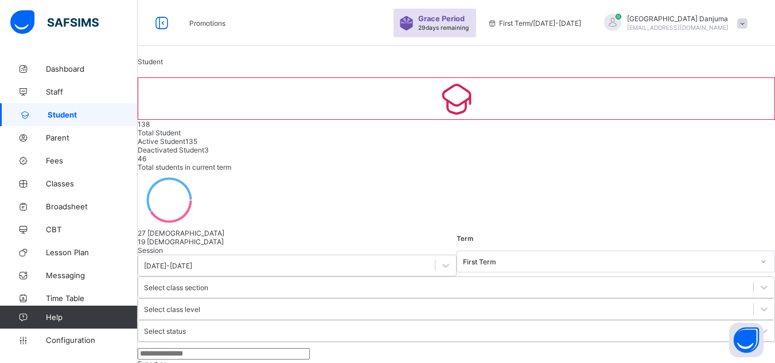
click at [747, 22] on span at bounding box center [742, 23] width 10 height 10
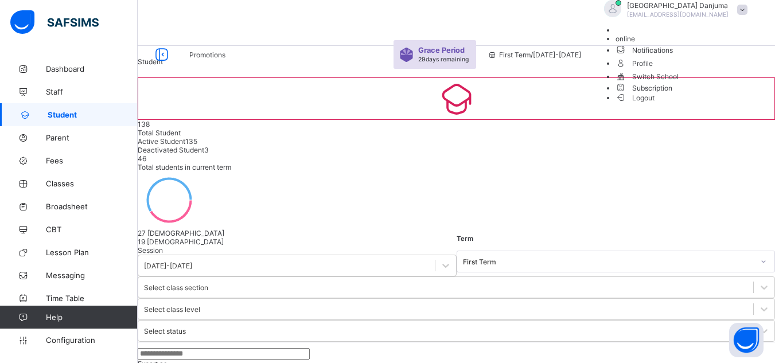
click at [673, 92] on span "Subscription" at bounding box center [643, 88] width 57 height 9
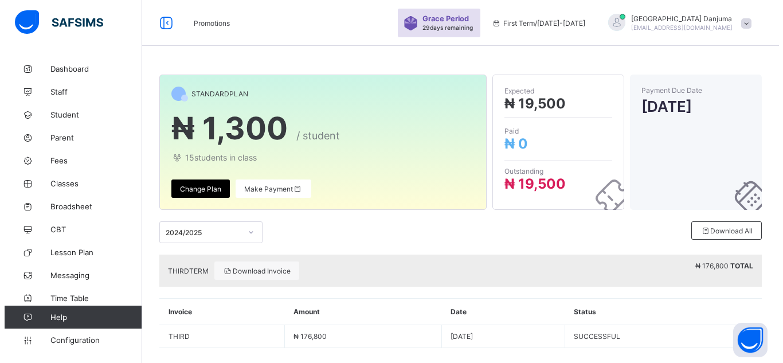
scroll to position [14, 0]
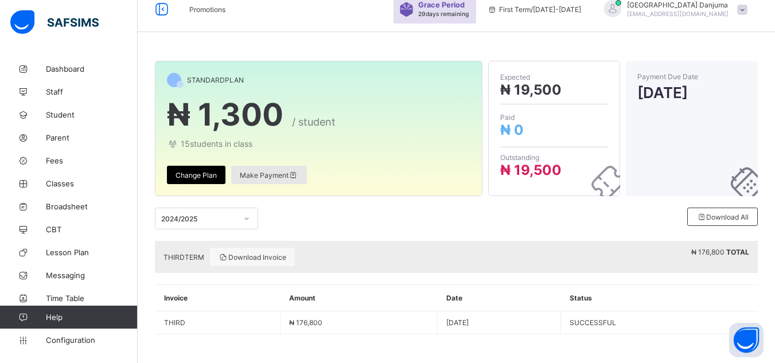
click at [278, 175] on span "Make Payment" at bounding box center [269, 175] width 58 height 9
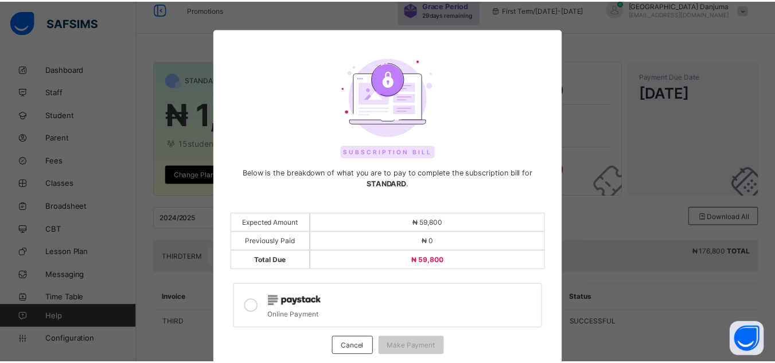
scroll to position [68, 0]
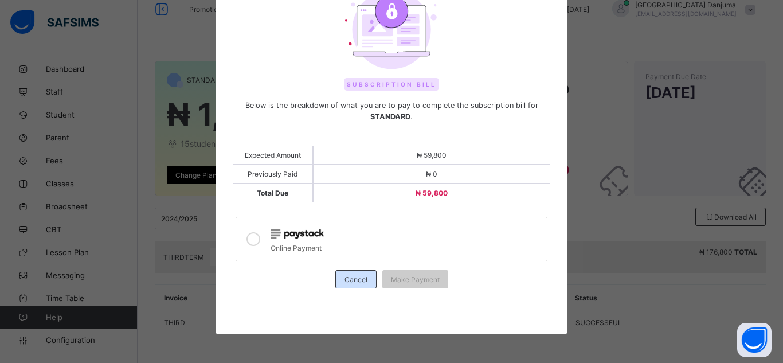
click at [362, 280] on span "Cancel" at bounding box center [356, 279] width 23 height 9
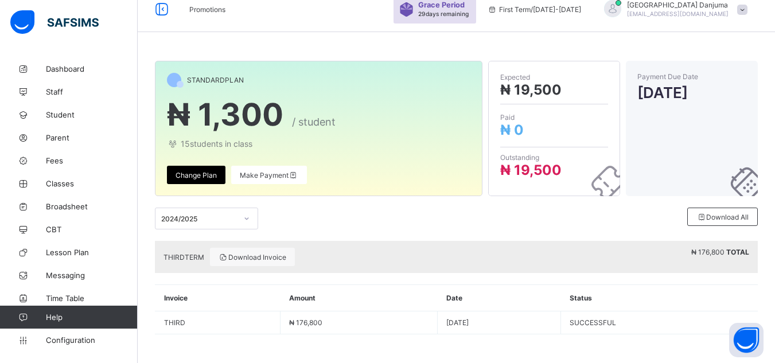
click at [747, 13] on span at bounding box center [742, 10] width 10 height 10
click at [396, 45] on div "STANDARD PLAN ₦ 1,300 / student 15 students in class Change Plan Make Payment E…" at bounding box center [456, 203] width 637 height 319
click at [60, 112] on span "Student" at bounding box center [92, 114] width 92 height 9
